Goal: Information Seeking & Learning: Learn about a topic

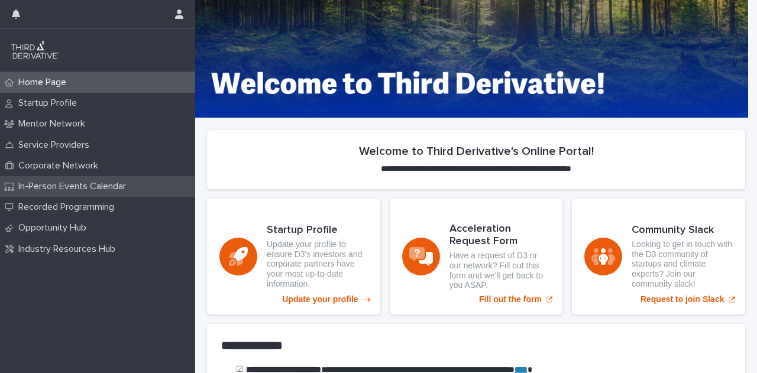
click at [62, 186] on p "In-Person Events Calendar" at bounding box center [75, 186] width 122 height 11
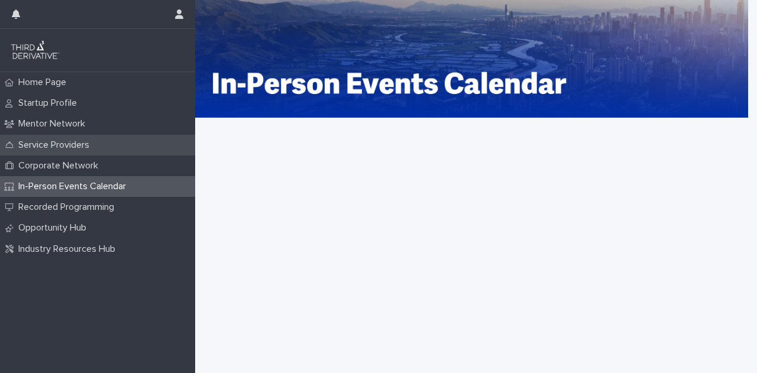
click at [45, 144] on p "Service Providers" at bounding box center [56, 145] width 85 height 11
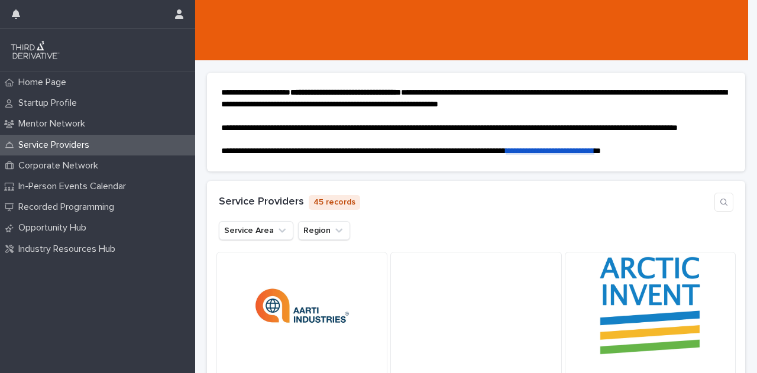
scroll to position [177, 0]
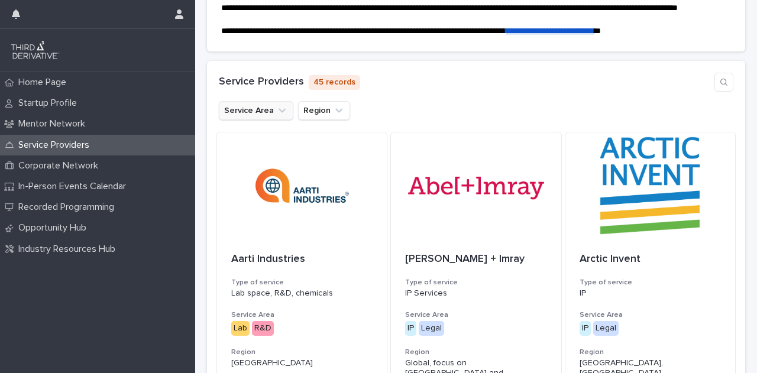
click at [248, 120] on button "Service Area" at bounding box center [256, 110] width 74 height 19
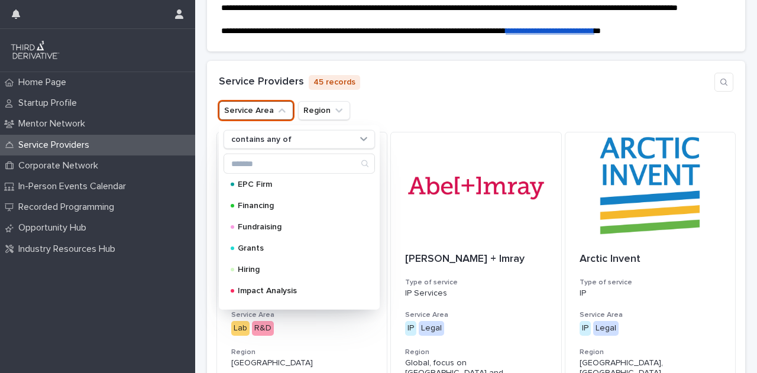
scroll to position [296, 0]
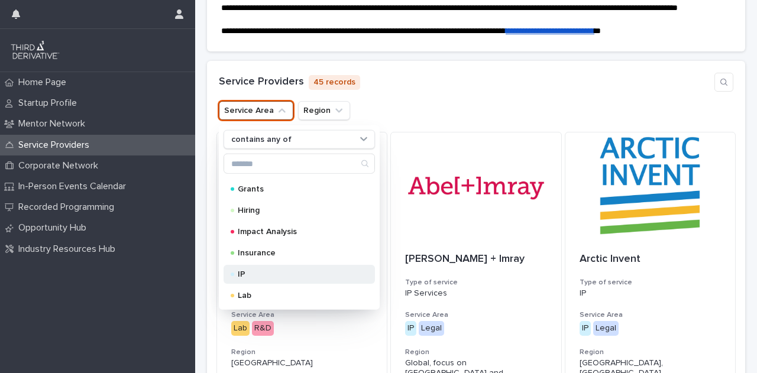
click at [258, 284] on div "IP" at bounding box center [298, 274] width 151 height 19
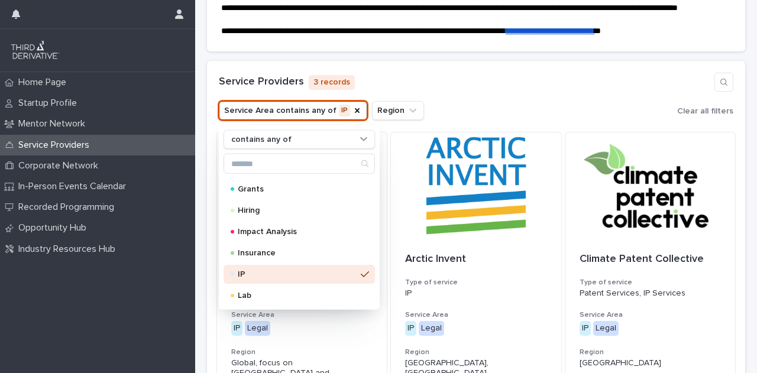
click at [484, 92] on div "Service Providers 3 records" at bounding box center [476, 82] width 514 height 19
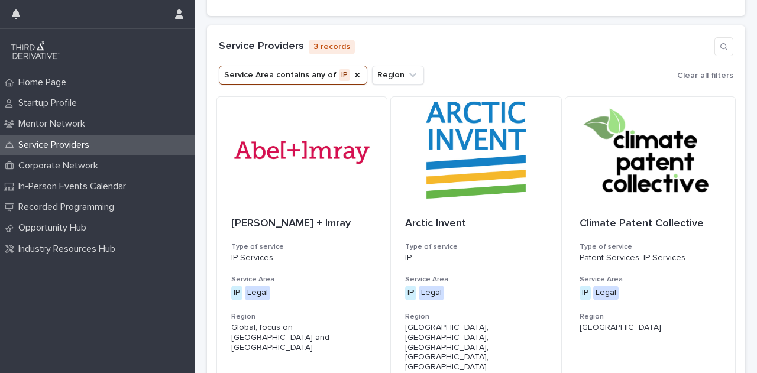
scroll to position [236, 0]
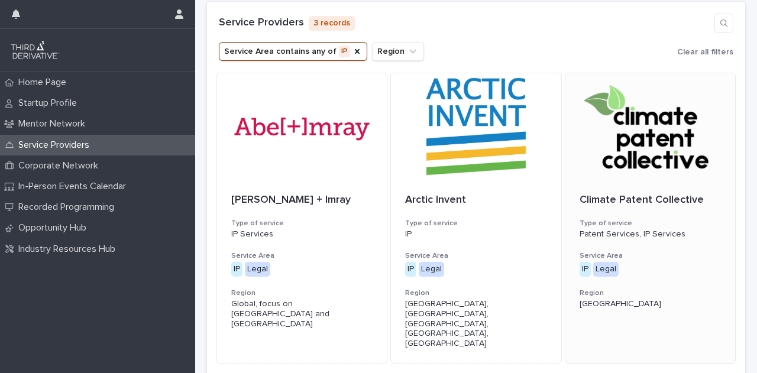
click at [636, 144] on div at bounding box center [650, 126] width 170 height 106
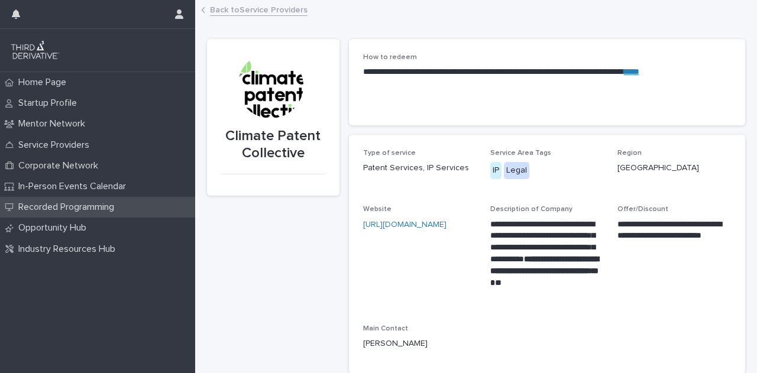
click at [67, 212] on p "Recorded Programming" at bounding box center [69, 207] width 110 height 11
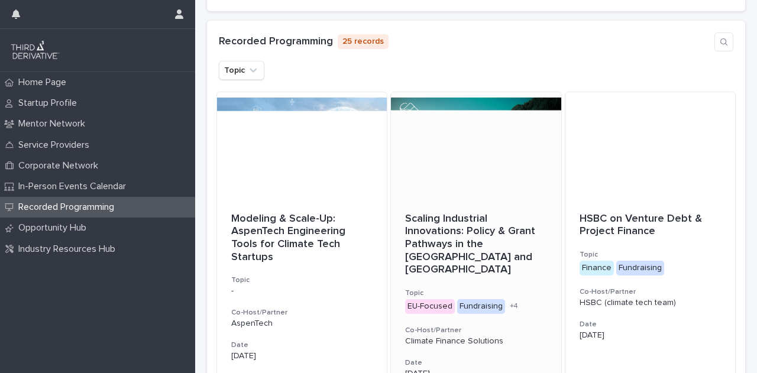
scroll to position [177, 0]
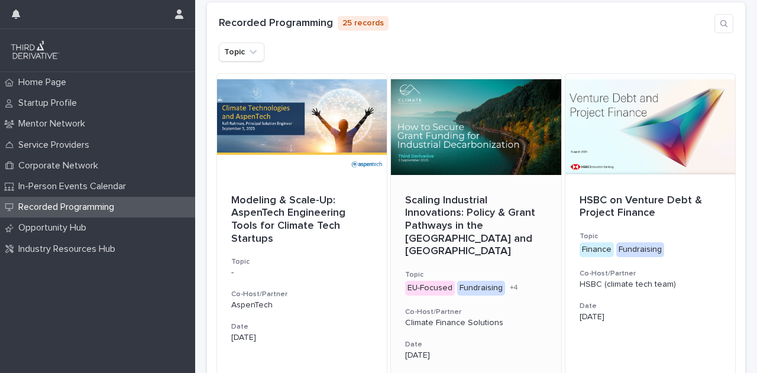
click at [426, 236] on div "Scaling Industrial Innovations: Policy & Grant Pathways in the EU and US Topic …" at bounding box center [476, 277] width 170 height 194
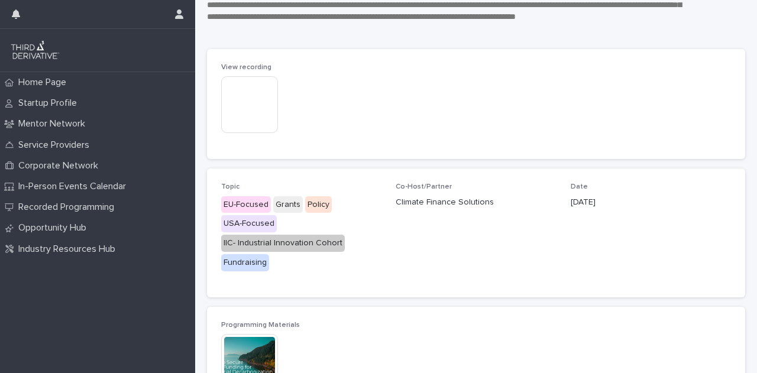
scroll to position [369, 0]
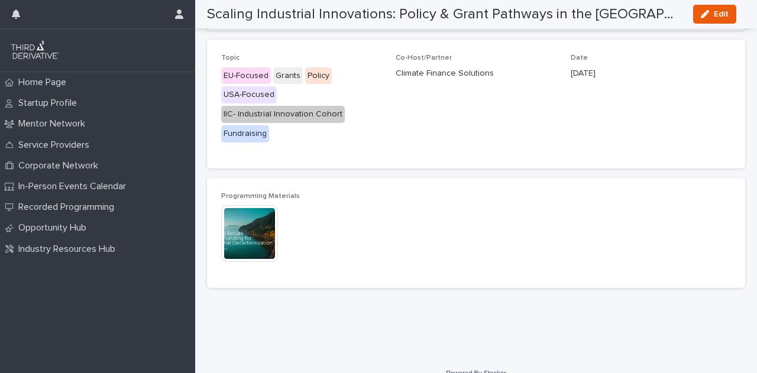
click at [251, 218] on img at bounding box center [249, 233] width 57 height 57
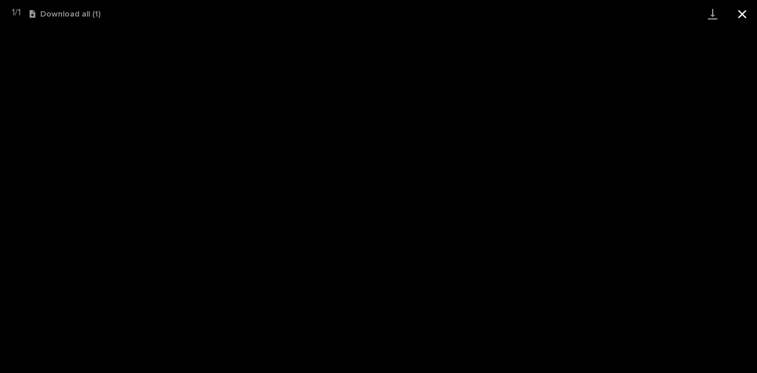
click at [741, 11] on button "Close gallery" at bounding box center [742, 14] width 30 height 28
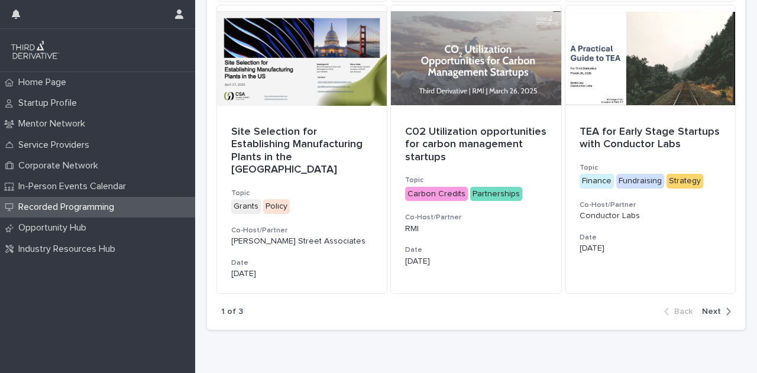
scroll to position [858, 0]
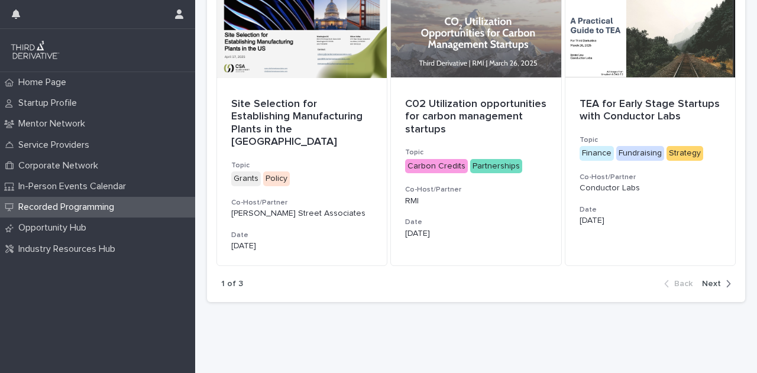
click at [708, 280] on span "Next" at bounding box center [711, 284] width 19 height 8
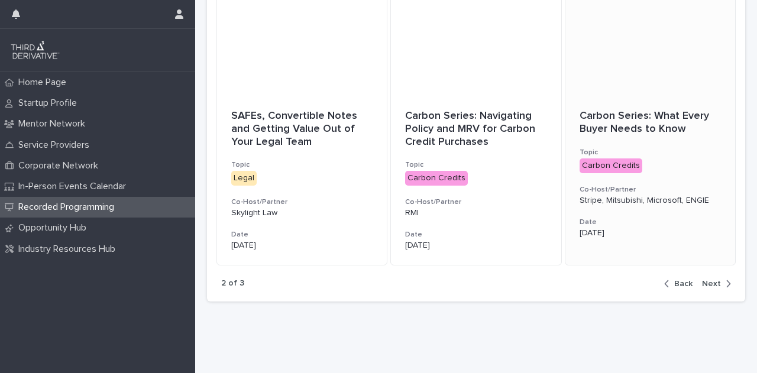
scroll to position [850, 0]
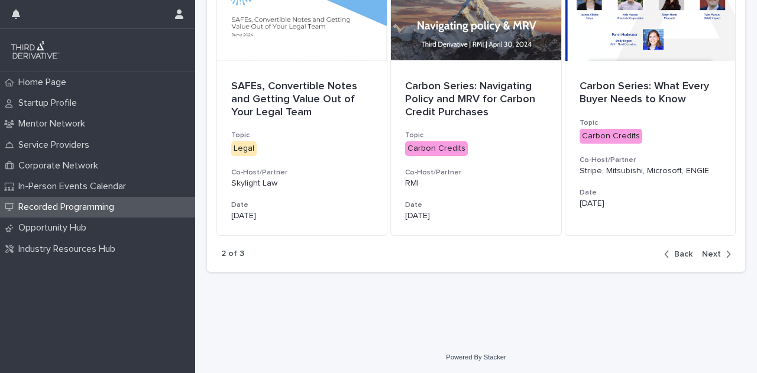
click at [702, 256] on span "Next" at bounding box center [711, 254] width 19 height 8
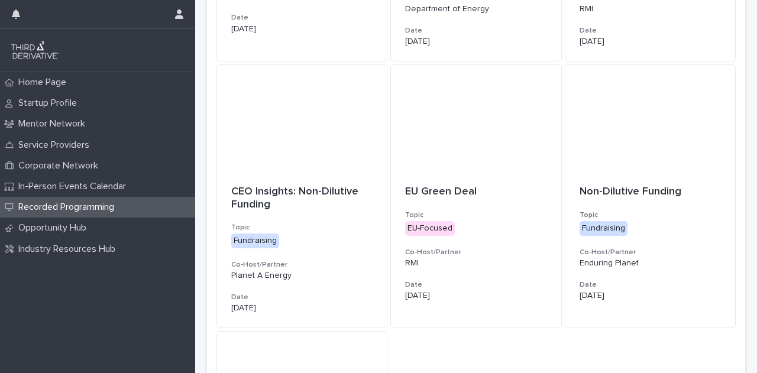
scroll to position [326, 0]
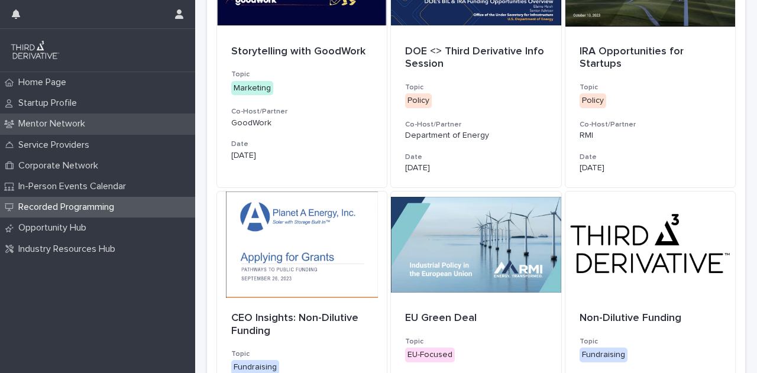
click at [63, 127] on p "Mentor Network" at bounding box center [54, 123] width 81 height 11
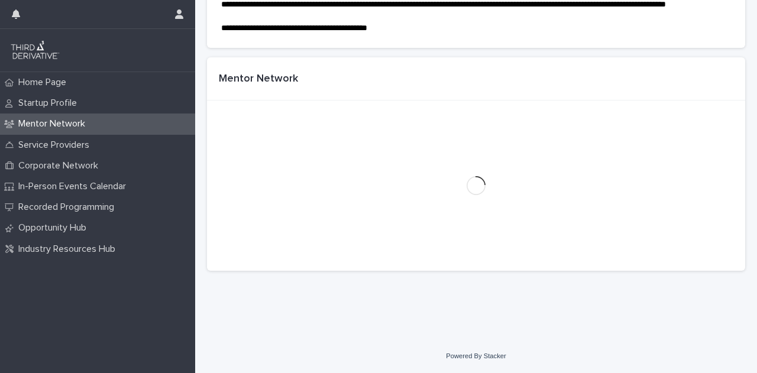
scroll to position [121, 0]
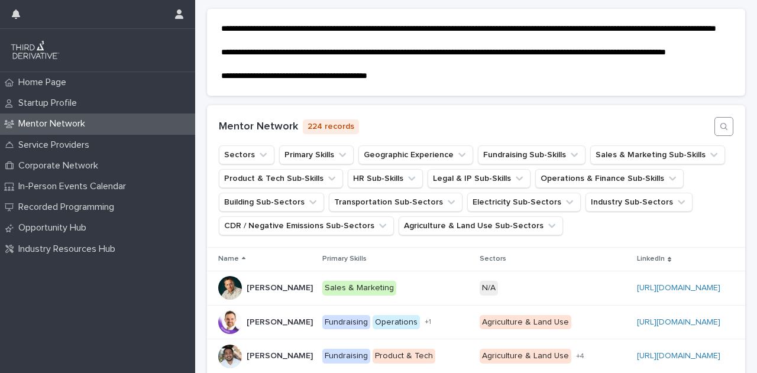
click at [721, 136] on button "button" at bounding box center [723, 126] width 19 height 19
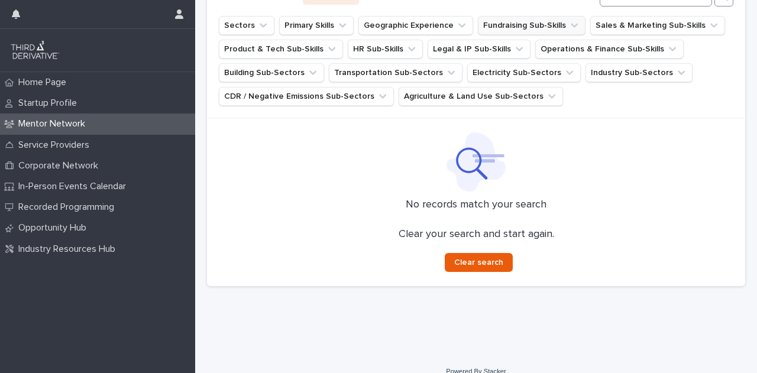
scroll to position [254, 0]
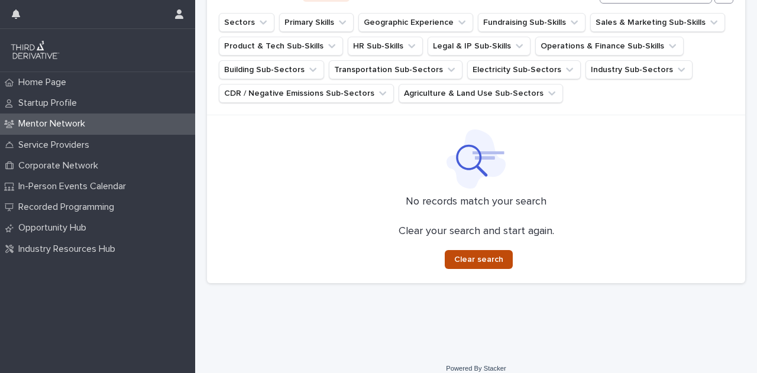
type input "**********"
click at [500, 269] on button "Clear search" at bounding box center [479, 259] width 68 height 19
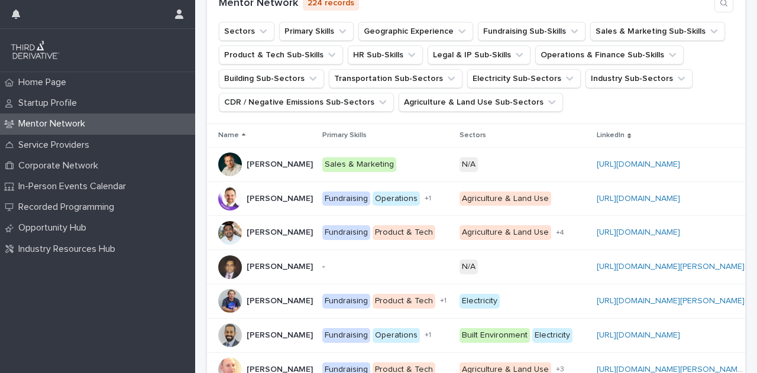
scroll to position [176, 0]
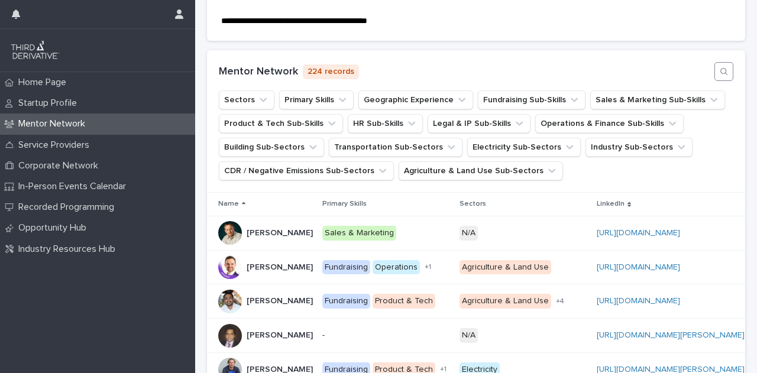
click at [721, 81] on button "button" at bounding box center [723, 71] width 19 height 19
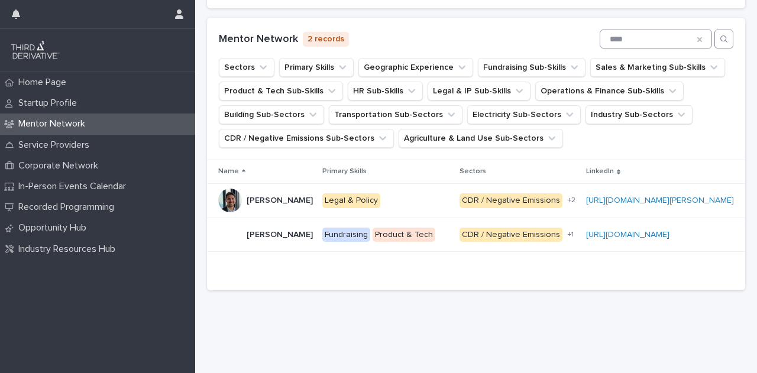
scroll to position [234, 0]
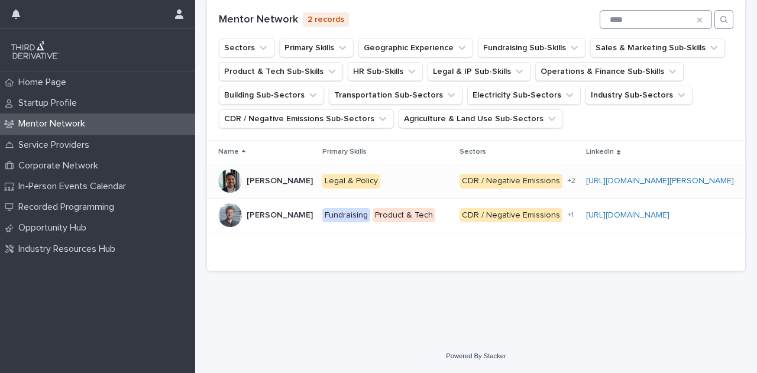
type input "****"
click at [423, 189] on div "Legal & Policy + 0" at bounding box center [386, 181] width 128 height 15
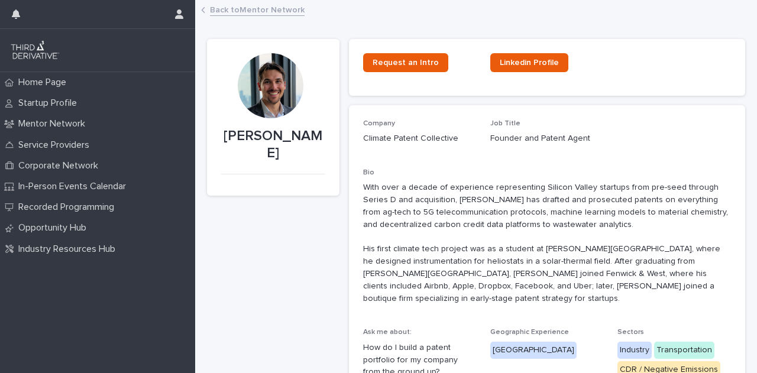
click at [264, 11] on link "Back to Mentor Network" at bounding box center [257, 9] width 95 height 14
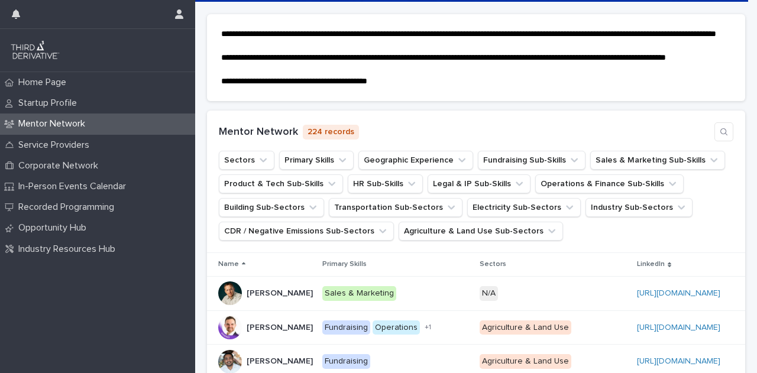
scroll to position [118, 0]
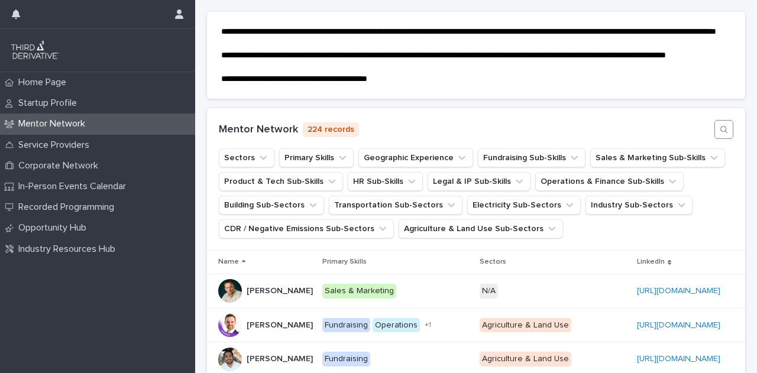
drag, startPoint x: 725, startPoint y: 158, endPoint x: 718, endPoint y: 154, distance: 8.5
click at [725, 157] on div "Mentor Network 224 records Sectors Primary Skills Geographic Experience Fundrai…" at bounding box center [476, 179] width 538 height 142
click at [719, 134] on icon "button" at bounding box center [723, 129] width 9 height 9
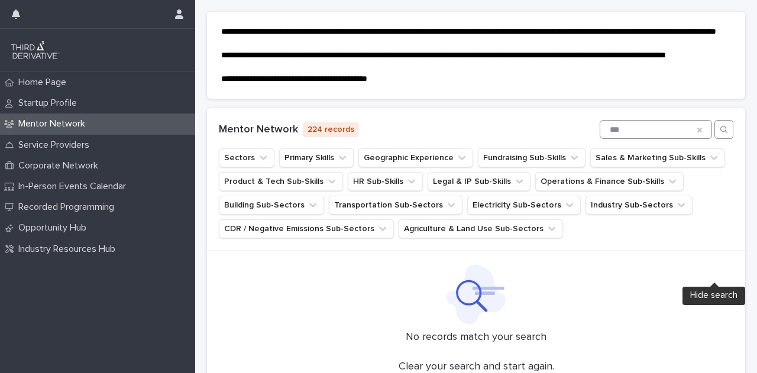
scroll to position [0, 0]
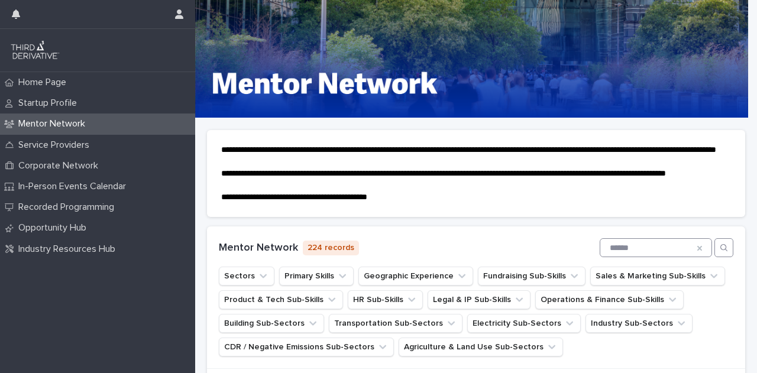
type input "******"
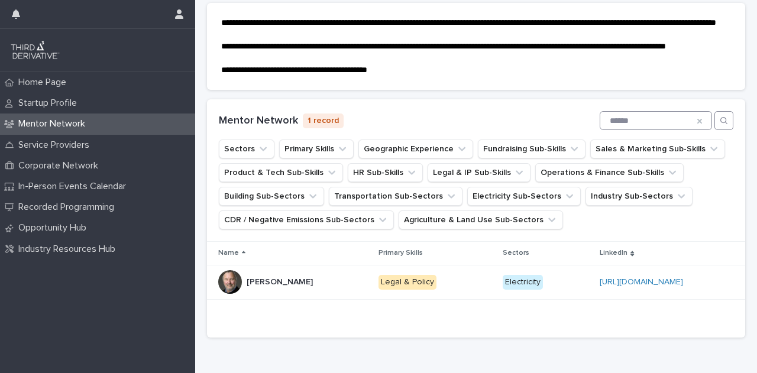
scroll to position [218, 0]
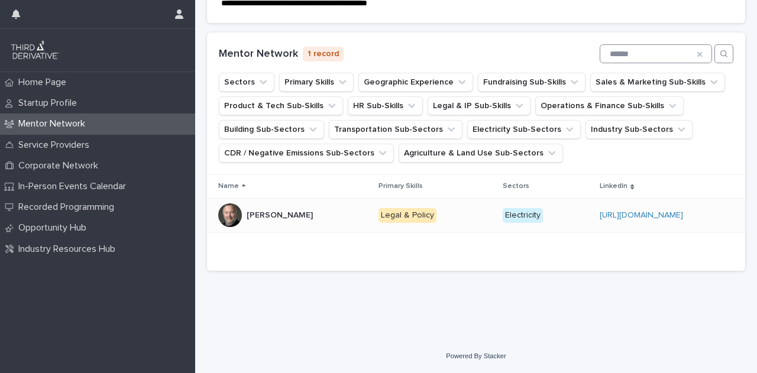
click at [712, 220] on div "https://www.linkedin.com/in/bobbenson3/" at bounding box center [666, 216] width 134 height 20
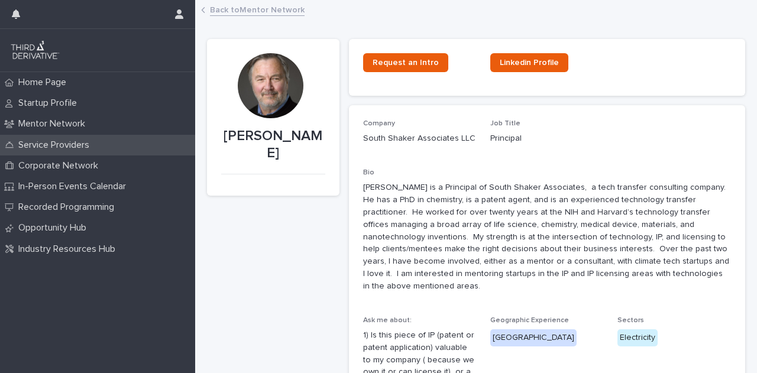
click at [80, 135] on div "Service Providers" at bounding box center [97, 145] width 195 height 21
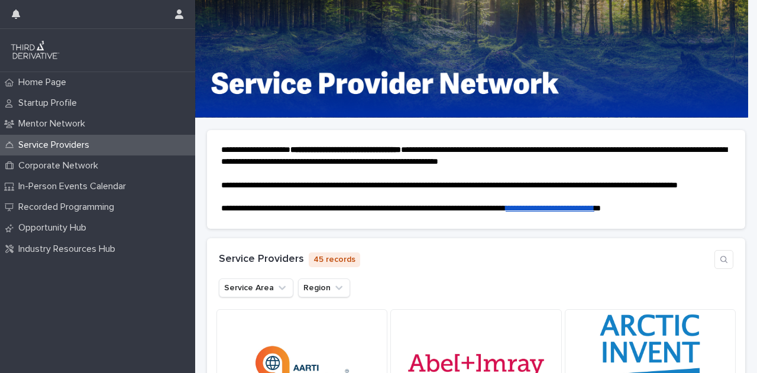
scroll to position [118, 0]
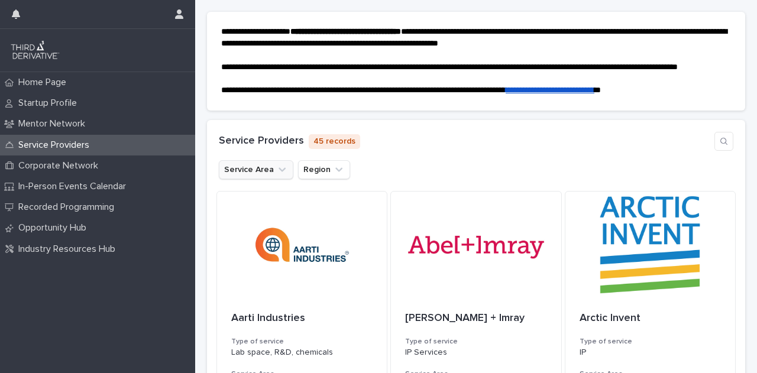
click at [257, 173] on button "Service Area" at bounding box center [256, 169] width 74 height 19
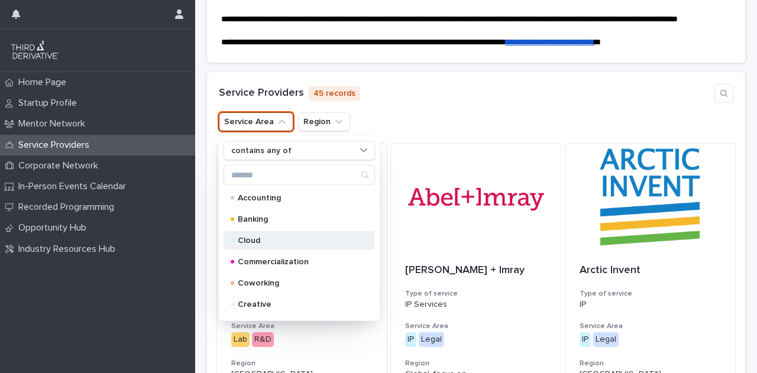
scroll to position [177, 0]
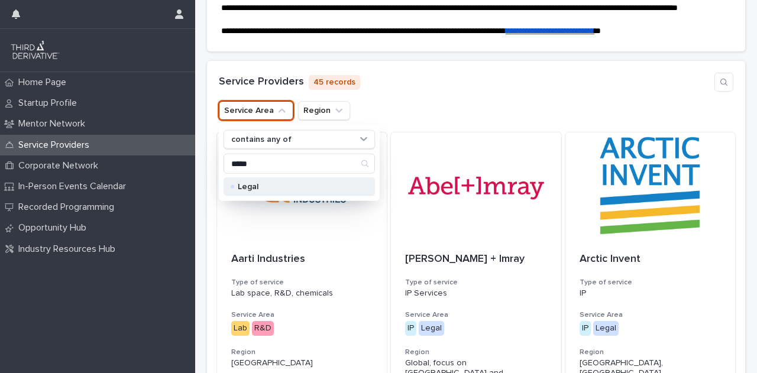
type input "*****"
click at [234, 193] on div "Legal" at bounding box center [298, 186] width 151 height 19
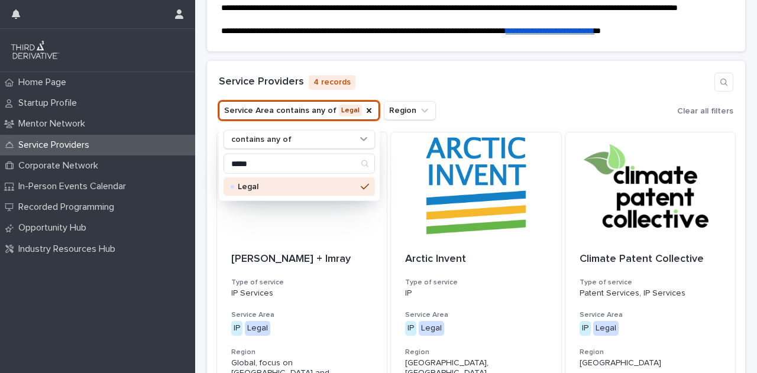
click at [509, 80] on div "Service Providers 4 records Service Area contains any of Legal contains any of …" at bounding box center [476, 96] width 538 height 71
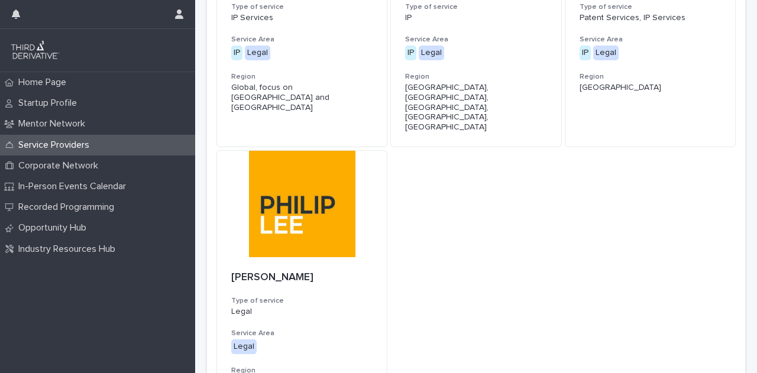
scroll to position [473, 0]
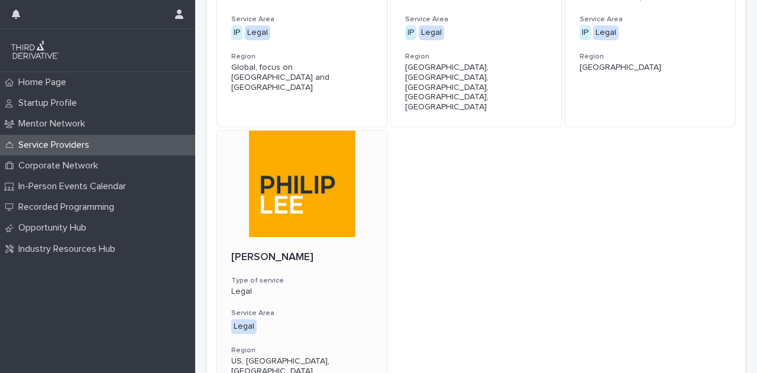
click at [297, 203] on div at bounding box center [302, 184] width 170 height 106
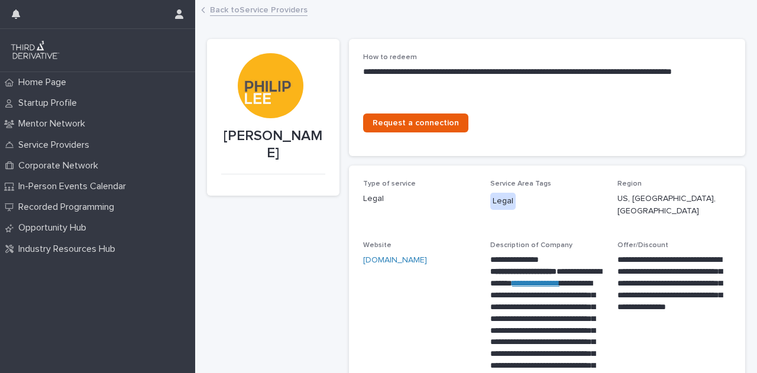
click at [231, 5] on link "Back to Service Providers" at bounding box center [259, 9] width 98 height 14
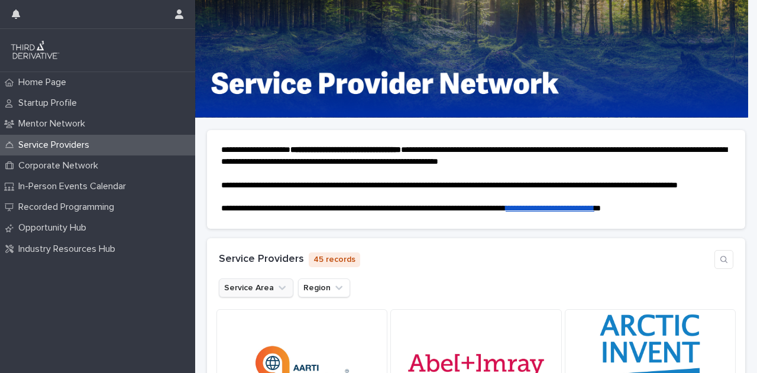
click at [260, 297] on button "Service Area" at bounding box center [256, 287] width 74 height 19
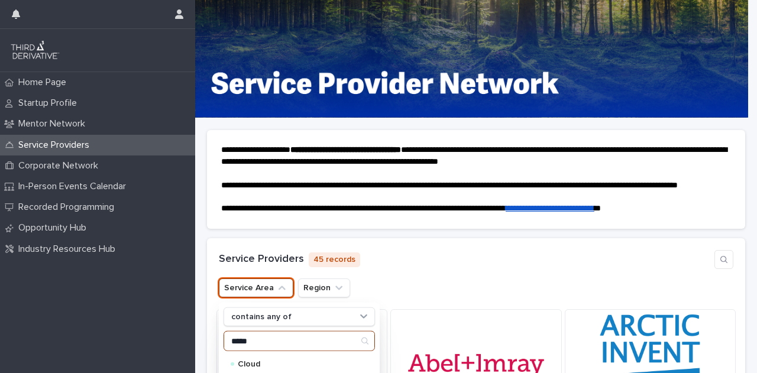
type input "*****"
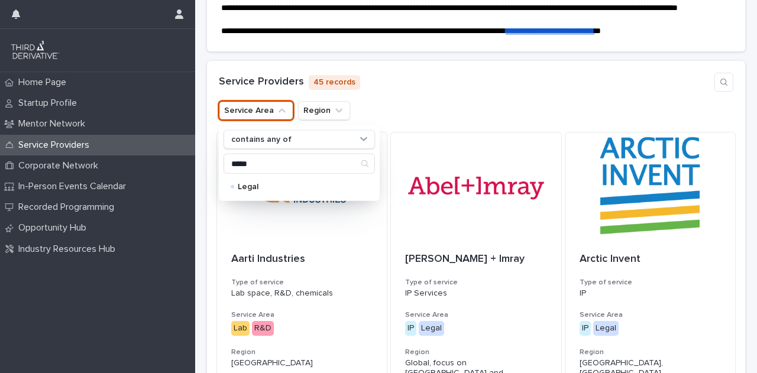
click at [468, 120] on div "Service Area contains any of ***** Legal Region" at bounding box center [476, 110] width 514 height 19
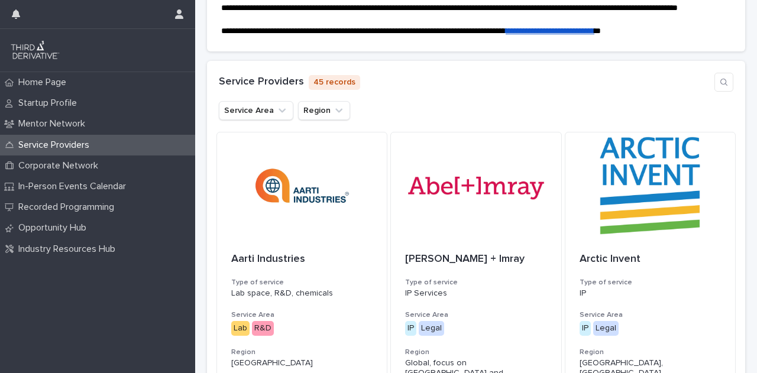
drag, startPoint x: 446, startPoint y: 224, endPoint x: 397, endPoint y: 105, distance: 128.9
click at [397, 105] on div "Service Providers 45 records Service Area Region" at bounding box center [476, 96] width 538 height 71
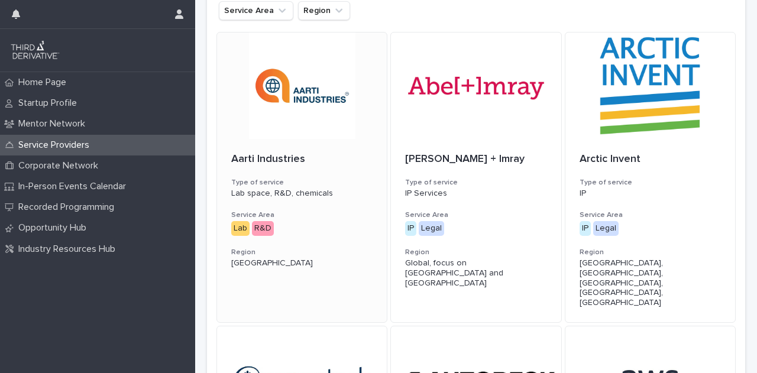
scroll to position [296, 0]
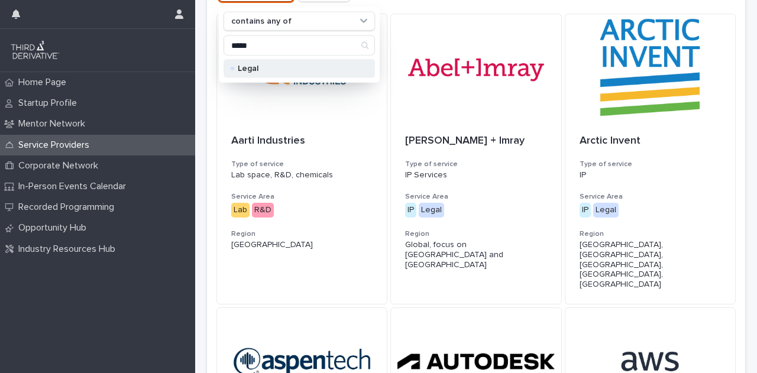
type input "*****"
click at [266, 73] on p "Legal" at bounding box center [297, 68] width 118 height 8
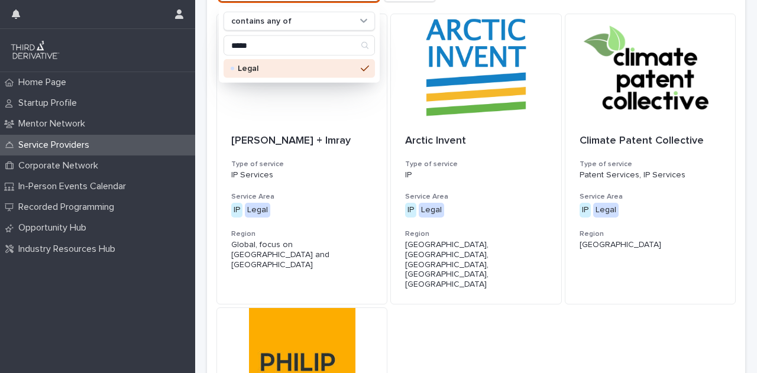
click at [517, 321] on div "Abel + Imray Type of service IP Services Service Area IP Legal + 0 Region Globa…" at bounding box center [475, 291] width 519 height 554
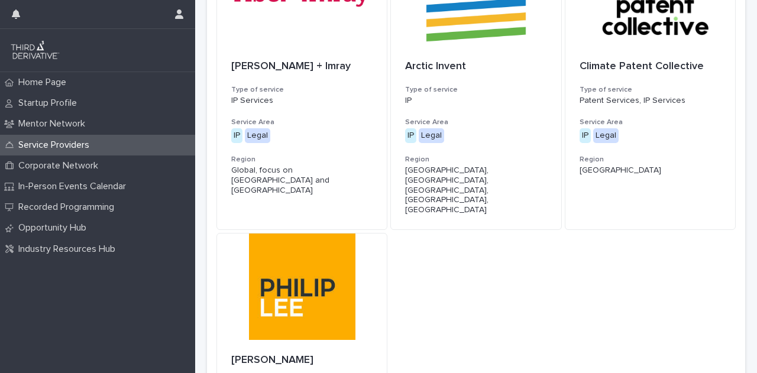
scroll to position [236, 0]
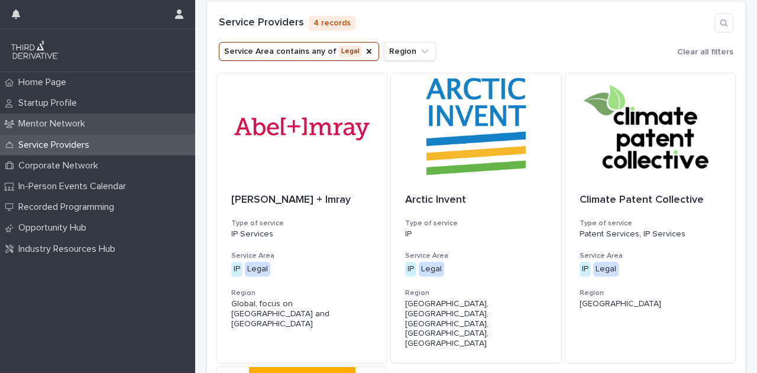
click at [86, 124] on p "Mentor Network" at bounding box center [54, 123] width 81 height 11
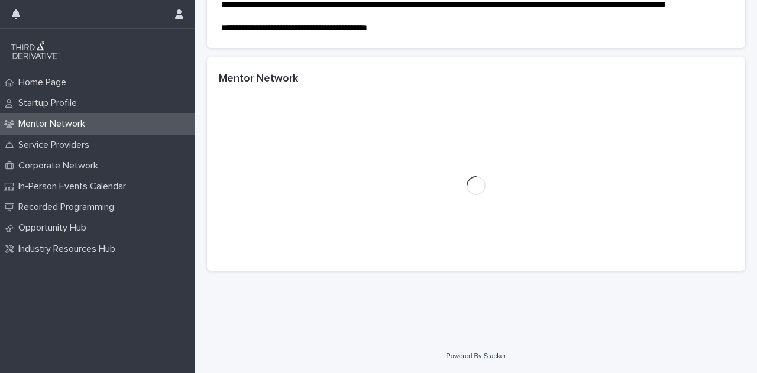
scroll to position [121, 0]
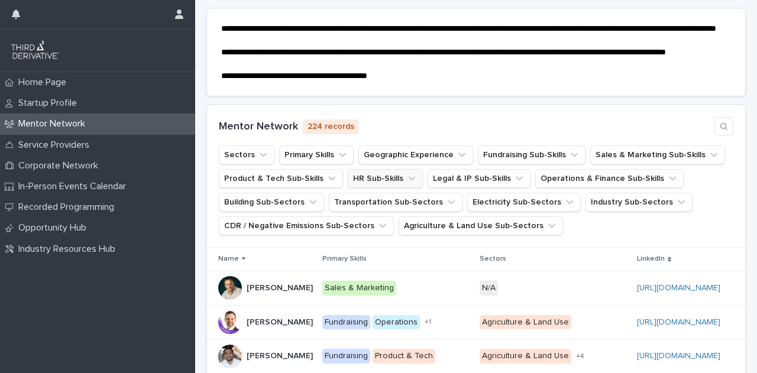
click at [409, 184] on icon "HR Sub-Skills" at bounding box center [412, 179] width 12 height 12
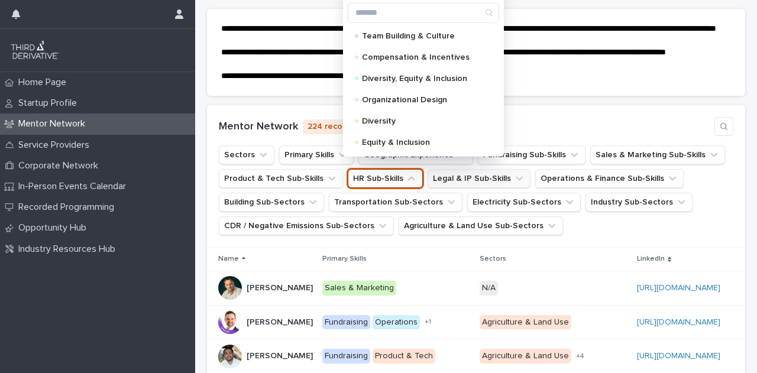
click at [472, 188] on button "Legal & IP Sub-Skills" at bounding box center [478, 178] width 103 height 19
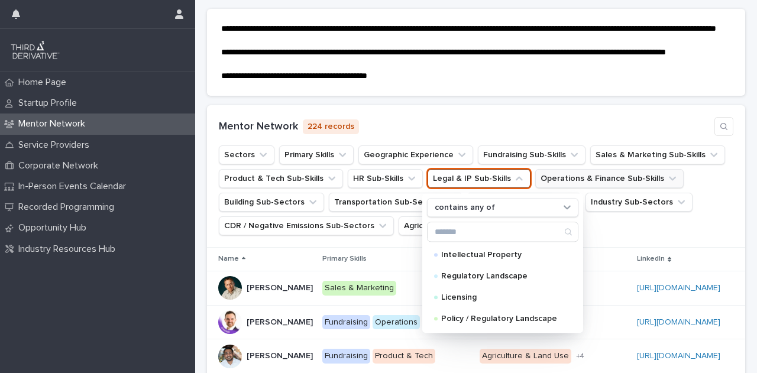
click at [569, 188] on button "Operations & Finance Sub-Skills" at bounding box center [609, 178] width 148 height 19
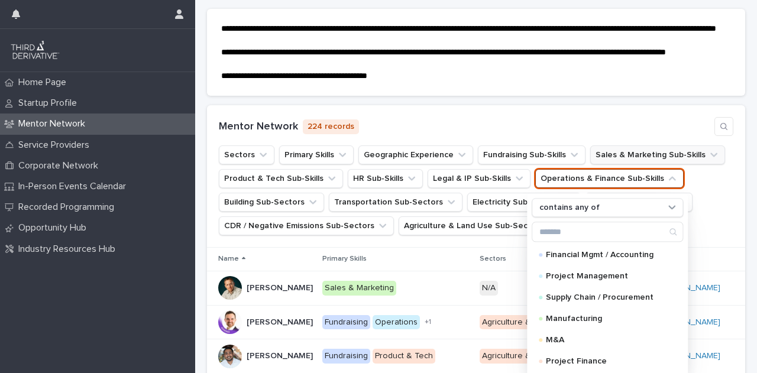
click at [627, 164] on button "Sales & Marketing Sub-Skills" at bounding box center [657, 154] width 135 height 19
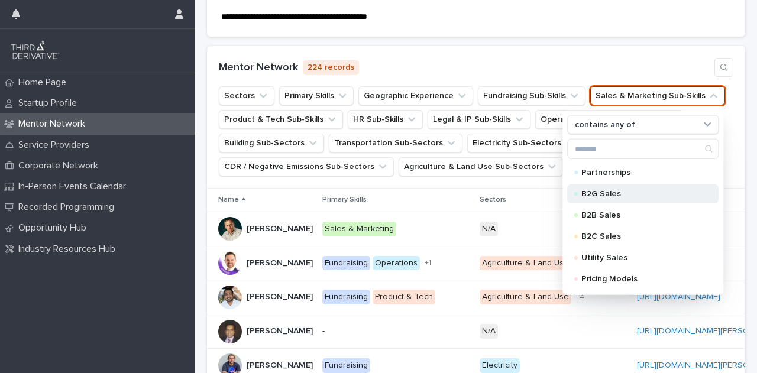
scroll to position [40, 0]
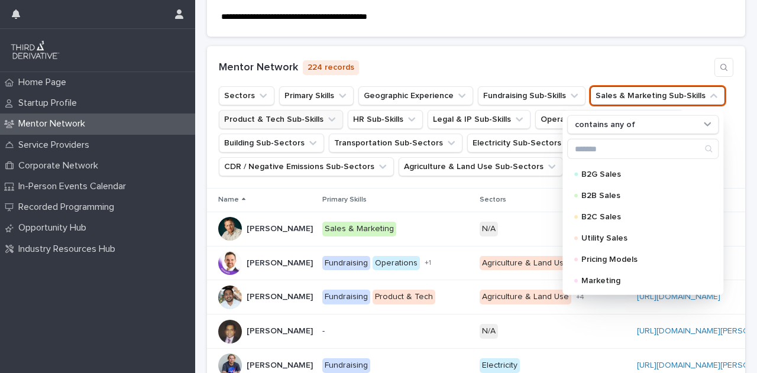
click at [264, 129] on button "Product & Tech Sub-Skills" at bounding box center [281, 119] width 124 height 19
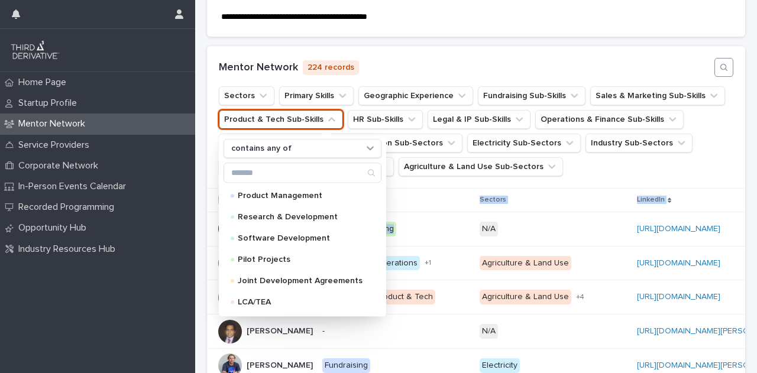
drag, startPoint x: 440, startPoint y: 229, endPoint x: 719, endPoint y: 91, distance: 311.4
click at [680, 109] on div "Mentor Network 224 records Sectors Primary Skills Geographic Experience Fundrai…" at bounding box center [476, 301] width 538 height 511
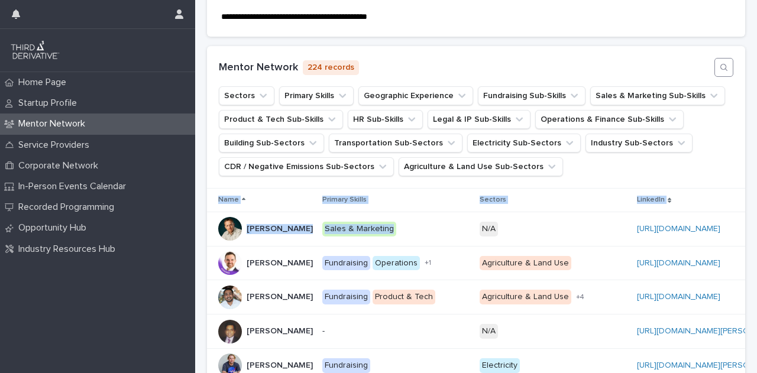
click at [714, 77] on button "button" at bounding box center [723, 67] width 19 height 19
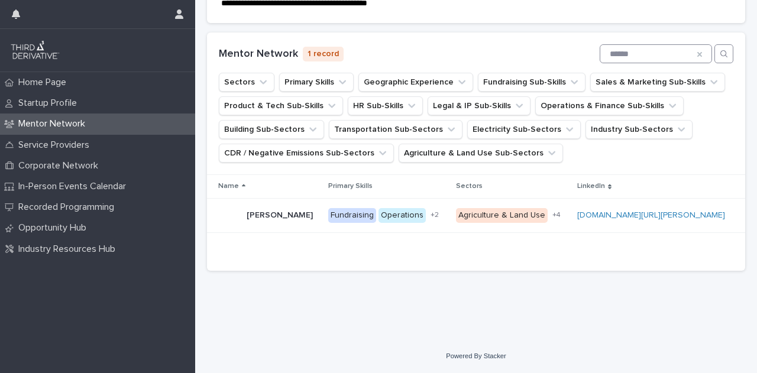
scroll to position [218, 0]
type input "******"
click at [274, 223] on div "Charlie Nelson Charlie Nelson" at bounding box center [280, 216] width 66 height 20
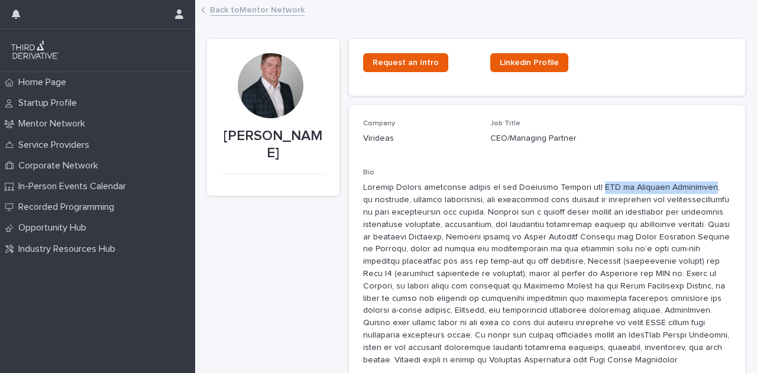
drag, startPoint x: 585, startPoint y: 185, endPoint x: 692, endPoint y: 185, distance: 107.0
click at [692, 185] on p at bounding box center [547, 273] width 368 height 184
copy p "CEO of Virideas Management"
click at [241, 13] on link "Back to Mentor Network" at bounding box center [257, 9] width 95 height 14
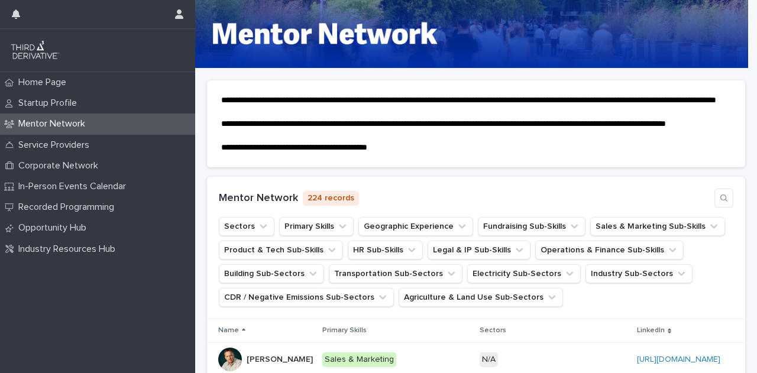
scroll to position [118, 0]
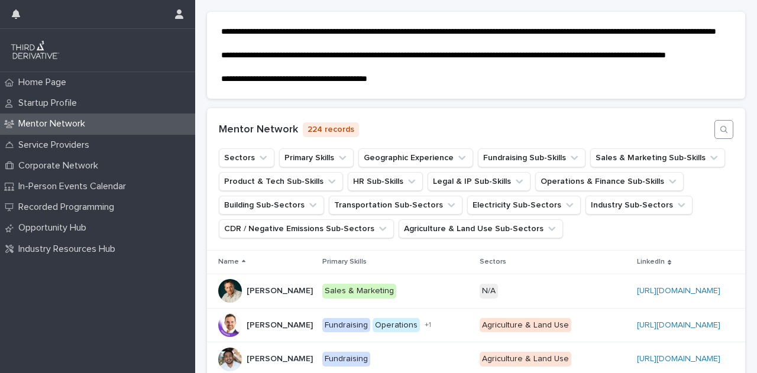
click at [719, 134] on icon "button" at bounding box center [723, 129] width 9 height 9
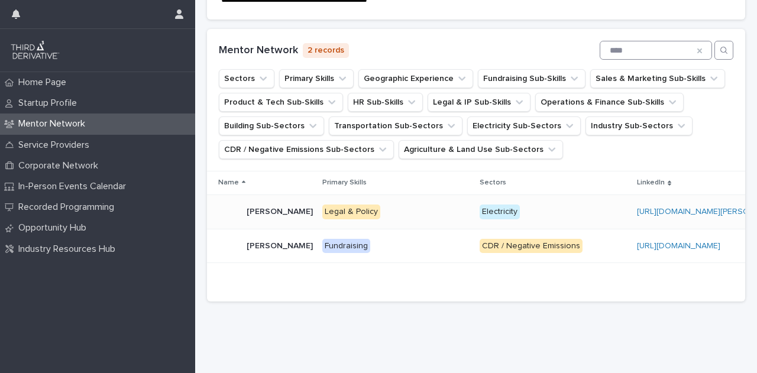
scroll to position [252, 0]
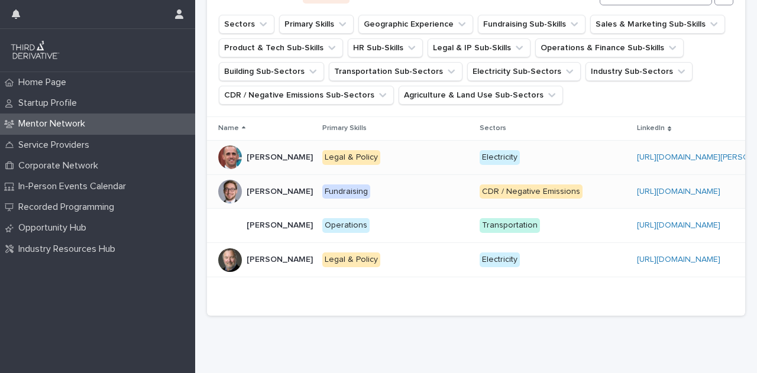
type input "*"
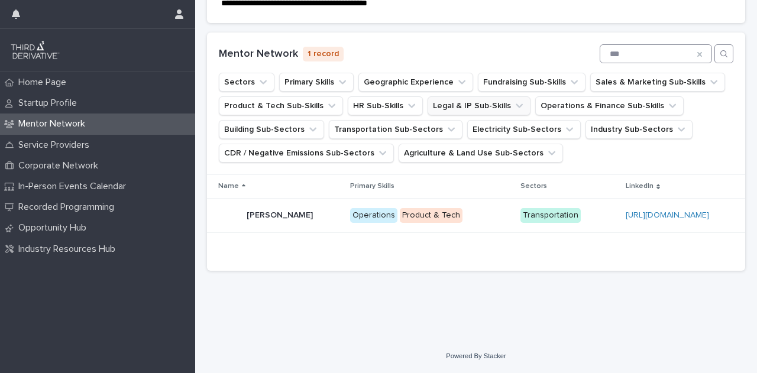
scroll to position [218, 0]
type input "***"
click at [293, 226] on div "Benjamin Mousseau Benjamin Mousseau" at bounding box center [279, 215] width 122 height 24
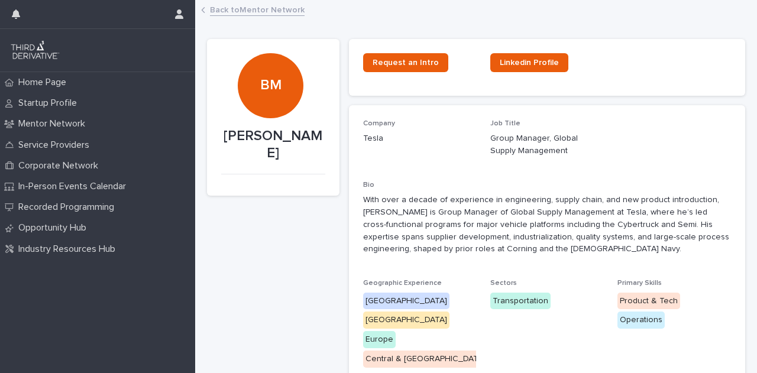
click at [530, 157] on p "Group Manager, Global Supply Management" at bounding box center [546, 144] width 113 height 25
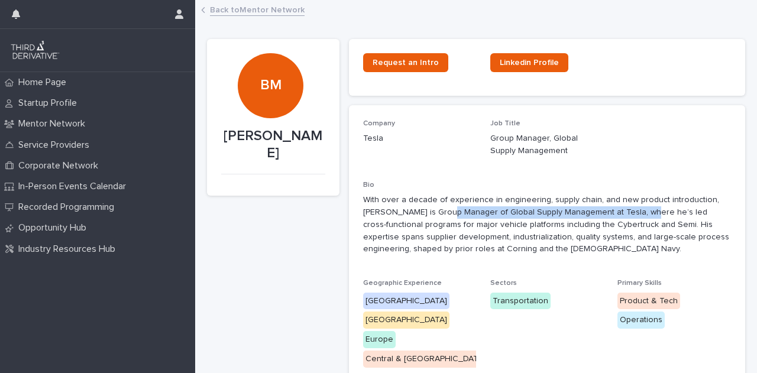
drag, startPoint x: 443, startPoint y: 212, endPoint x: 640, endPoint y: 207, distance: 196.9
click at [640, 207] on p "With over a decade of experience in engineering, supply chain, and new product …" at bounding box center [547, 224] width 368 height 61
copy p "Group Manager of Global Supply Management at Tesla"
click at [291, 8] on link "Back to Mentor Network" at bounding box center [257, 9] width 95 height 14
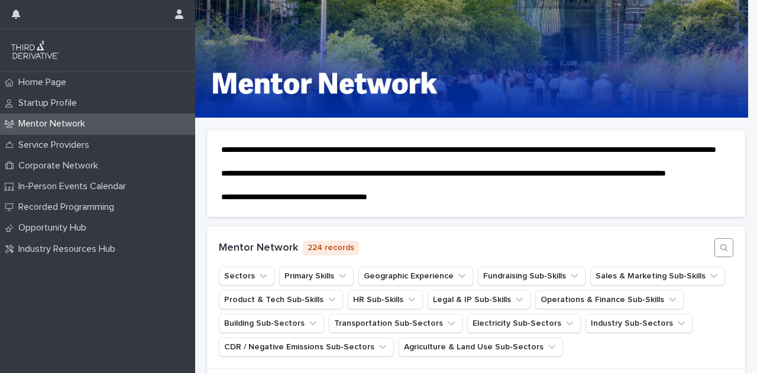
click at [722, 257] on button "button" at bounding box center [723, 247] width 19 height 19
type input "**********"
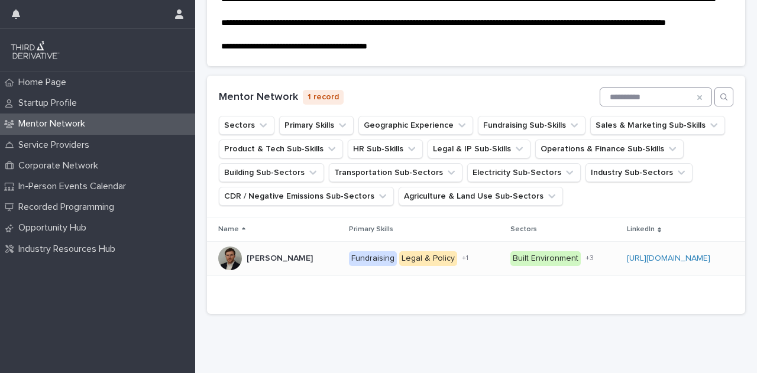
scroll to position [177, 0]
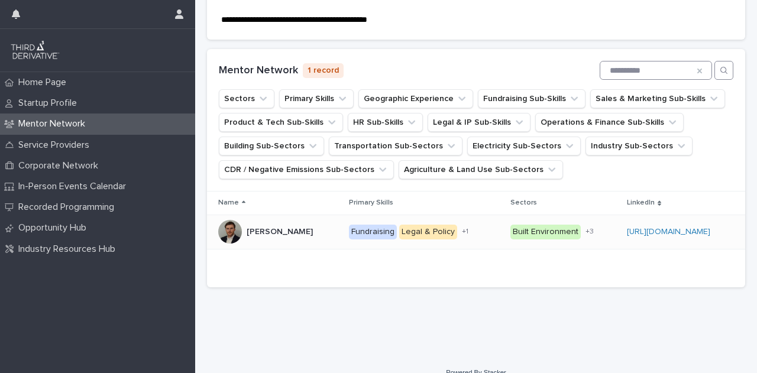
click at [706, 242] on div "https://www.linkedin.com/in/chriskane654/" at bounding box center [680, 232] width 107 height 20
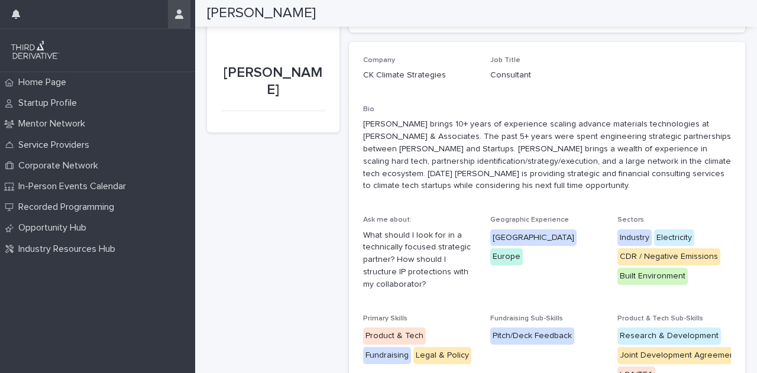
scroll to position [59, 0]
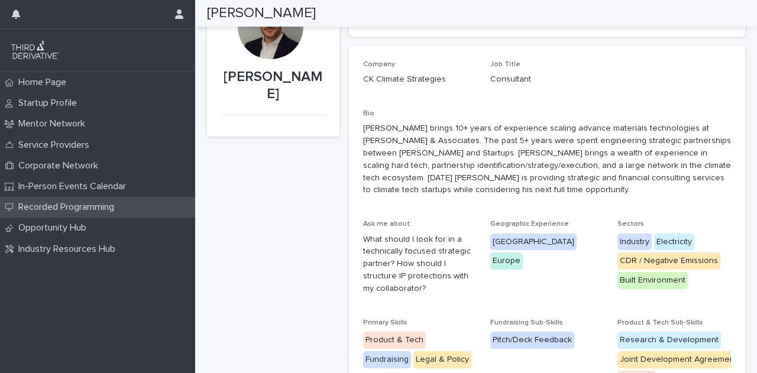
click at [79, 211] on p "Recorded Programming" at bounding box center [69, 207] width 110 height 11
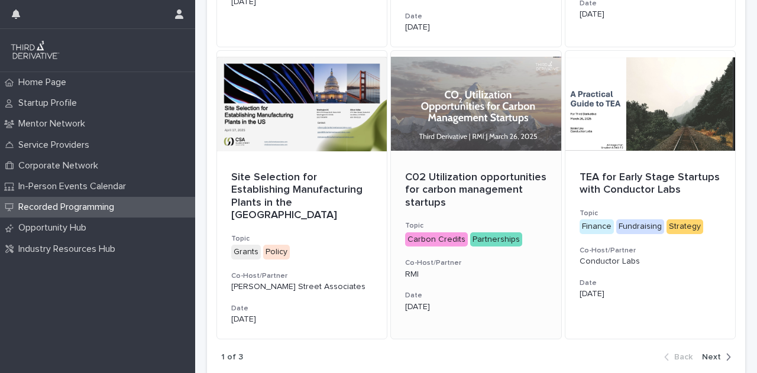
scroll to position [858, 0]
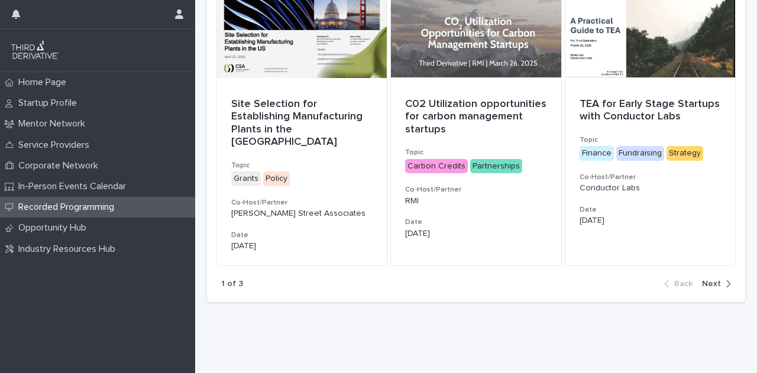
click at [721, 278] on div "button" at bounding box center [726, 283] width 10 height 11
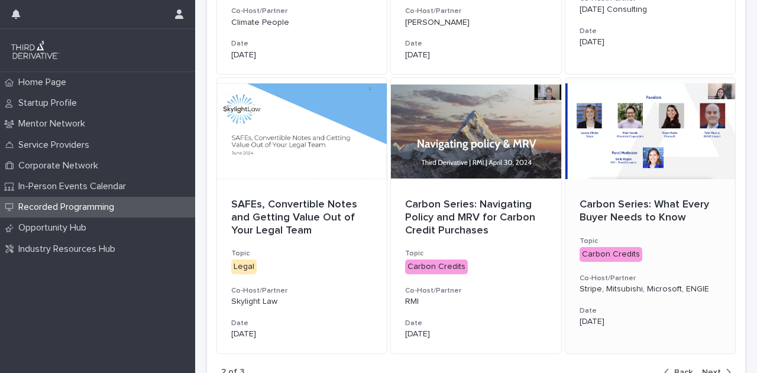
scroll to position [850, 0]
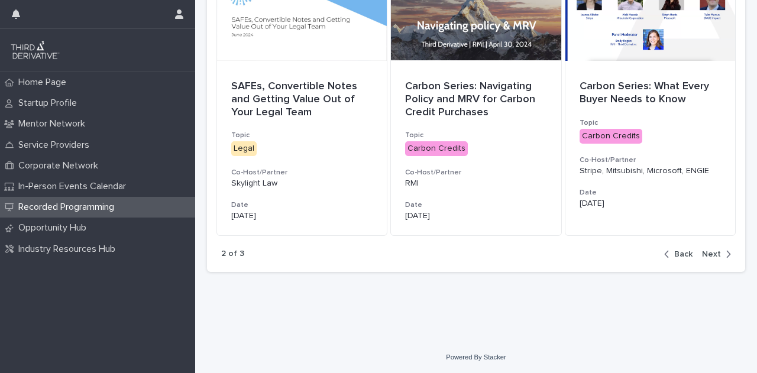
click at [676, 252] on span "Back" at bounding box center [683, 254] width 18 height 8
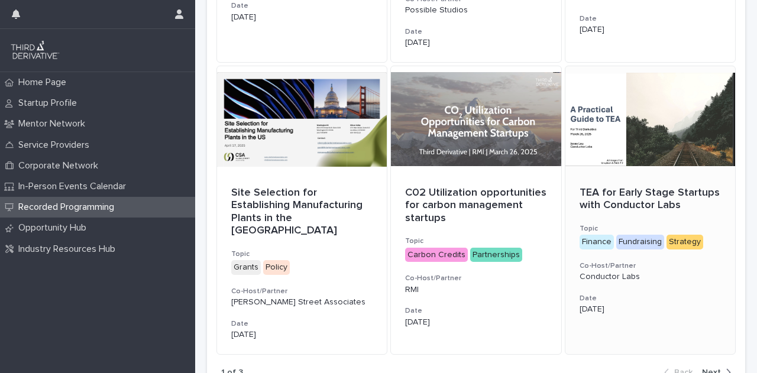
scroll to position [858, 0]
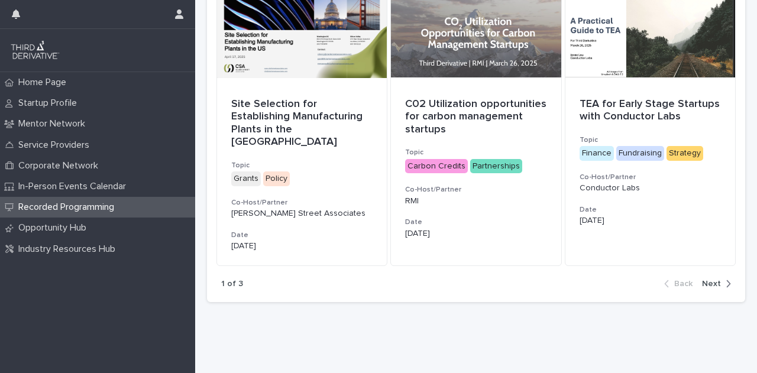
click at [721, 278] on div "button" at bounding box center [726, 283] width 10 height 11
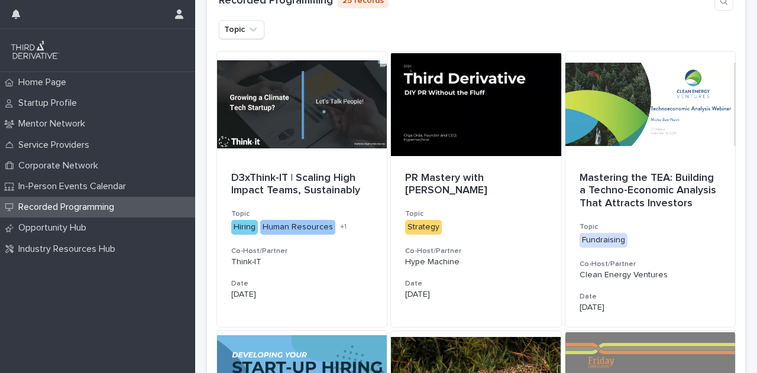
scroll to position [377, 0]
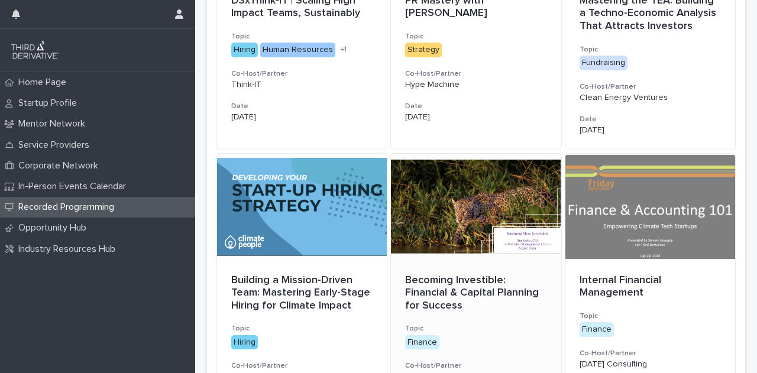
click at [484, 278] on p "Becoming Investible: Financial & Capital Planning for Success" at bounding box center [475, 293] width 141 height 38
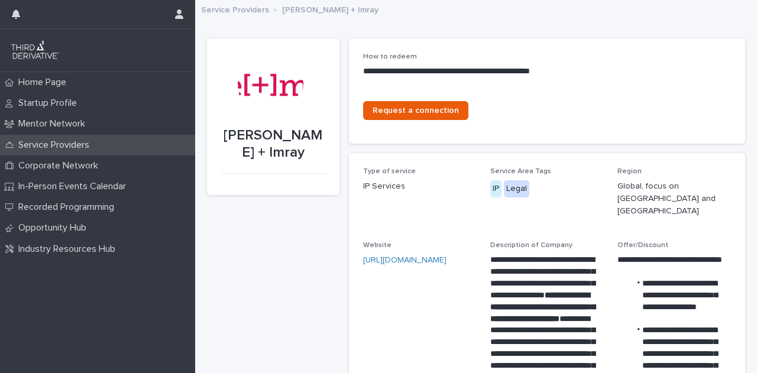
click at [56, 150] on p "Service Providers" at bounding box center [56, 145] width 85 height 11
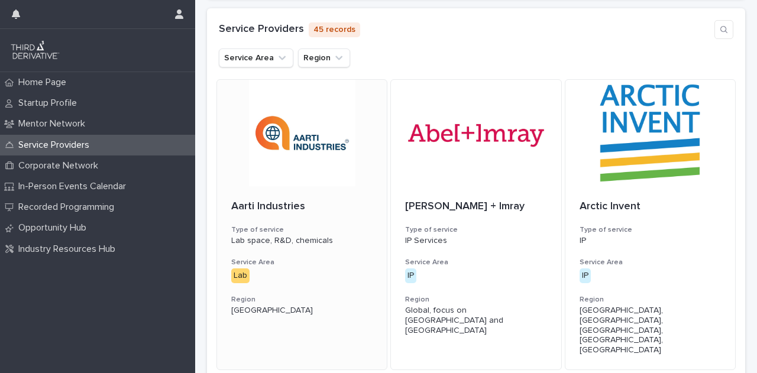
scroll to position [236, 0]
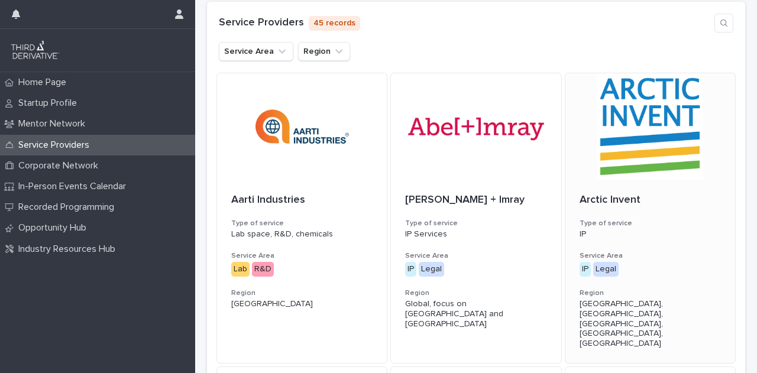
click at [654, 148] on div at bounding box center [650, 126] width 170 height 106
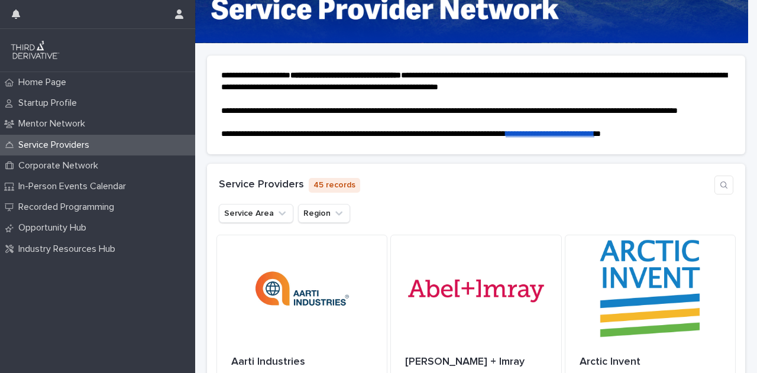
scroll to position [59, 0]
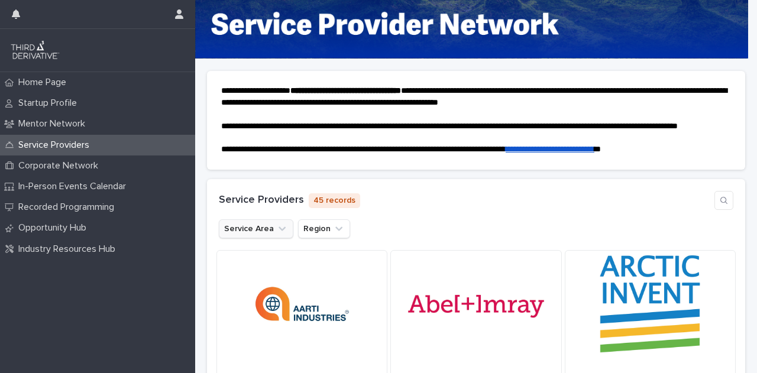
click at [260, 238] on button "Service Area" at bounding box center [256, 228] width 74 height 19
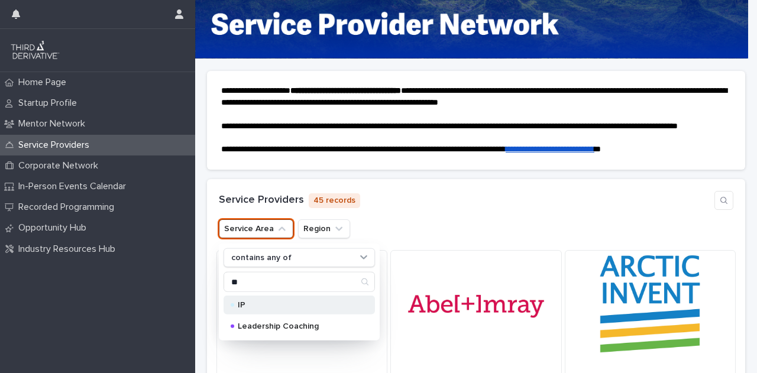
type input "**"
click at [253, 309] on p "IP" at bounding box center [297, 305] width 118 height 8
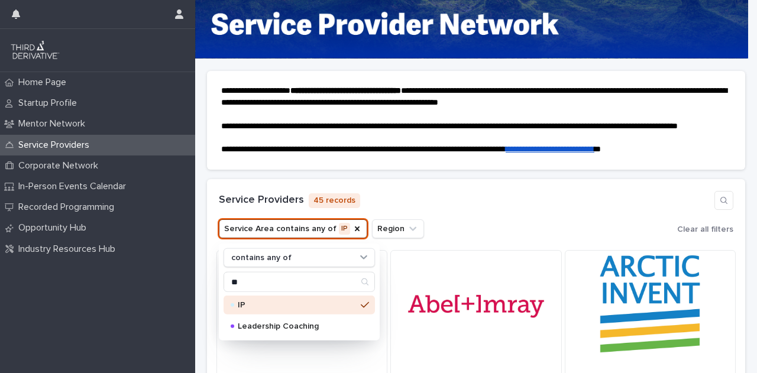
scroll to position [177, 0]
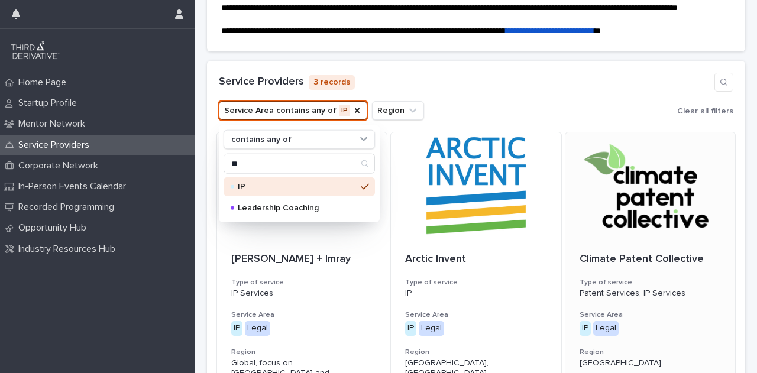
click at [699, 257] on div "Climate Patent Collective Type of service Patent Services, IP Services Service …" at bounding box center [650, 311] width 170 height 144
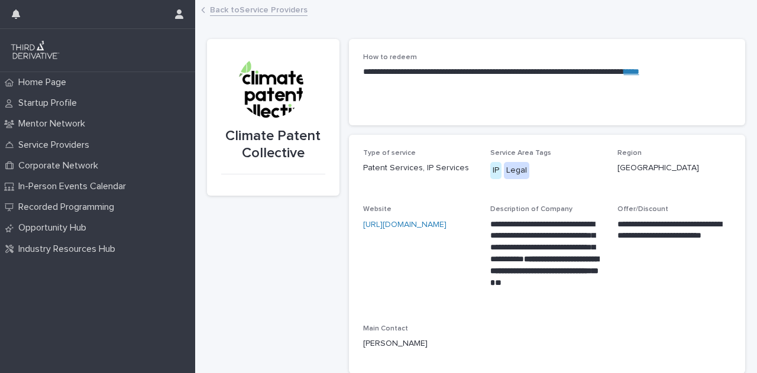
click at [639, 72] on link "****" at bounding box center [631, 71] width 15 height 8
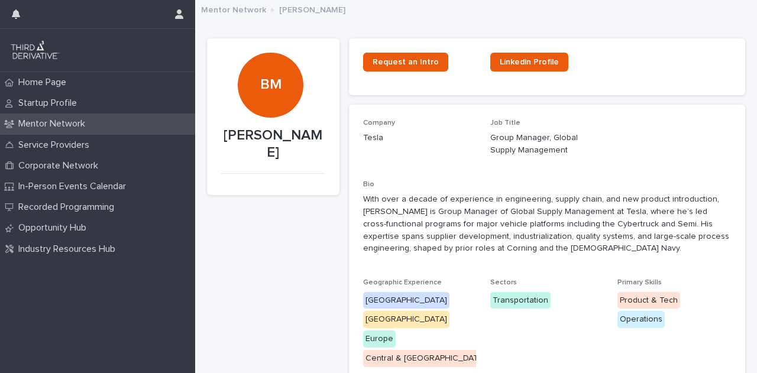
click at [44, 122] on p "Mentor Network" at bounding box center [54, 123] width 81 height 11
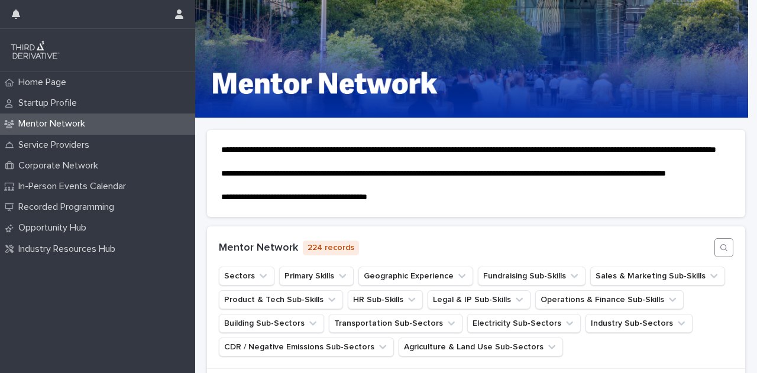
click at [717, 257] on button "button" at bounding box center [723, 247] width 19 height 19
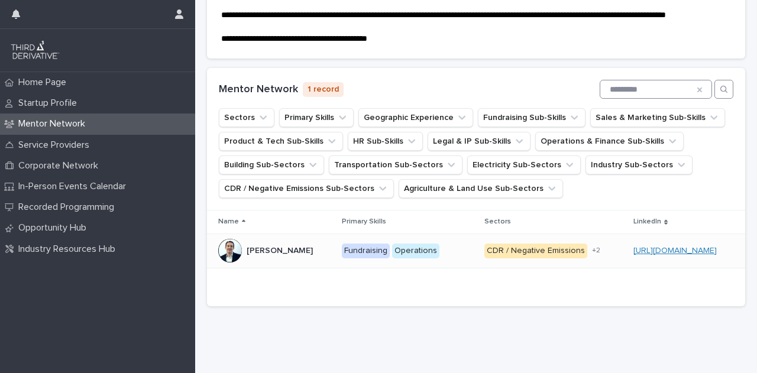
scroll to position [218, 0]
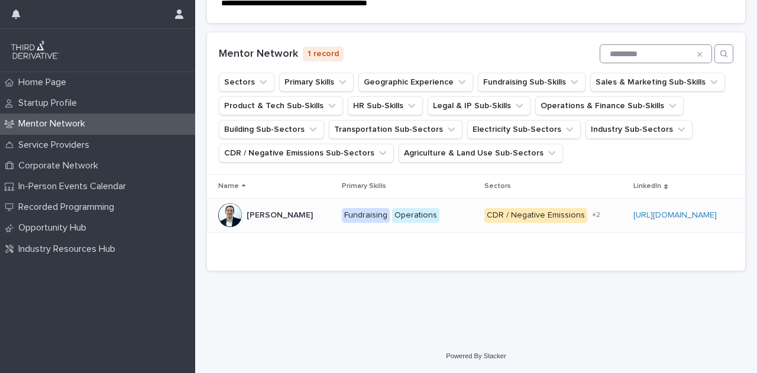
type input "*********"
click at [273, 214] on p "[PERSON_NAME]" at bounding box center [281, 214] width 69 height 12
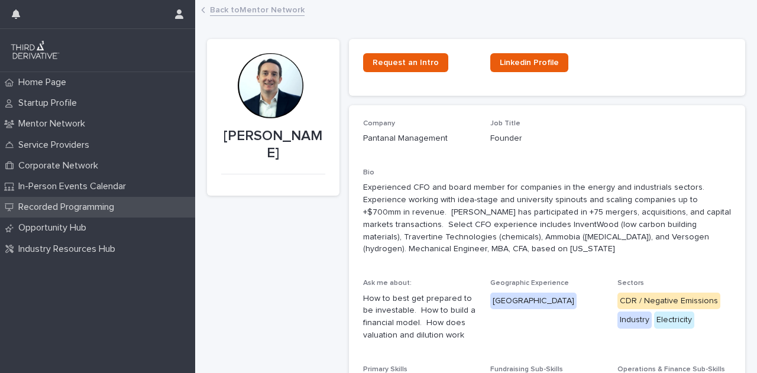
click at [52, 206] on p "Recorded Programming" at bounding box center [69, 207] width 110 height 11
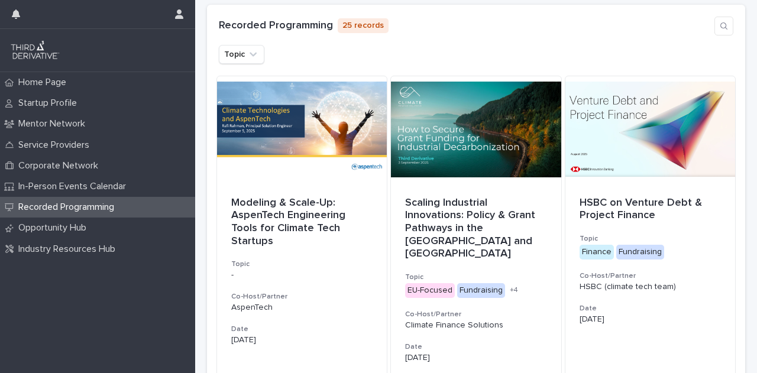
scroll to position [177, 0]
